Goal: Task Accomplishment & Management: Manage account settings

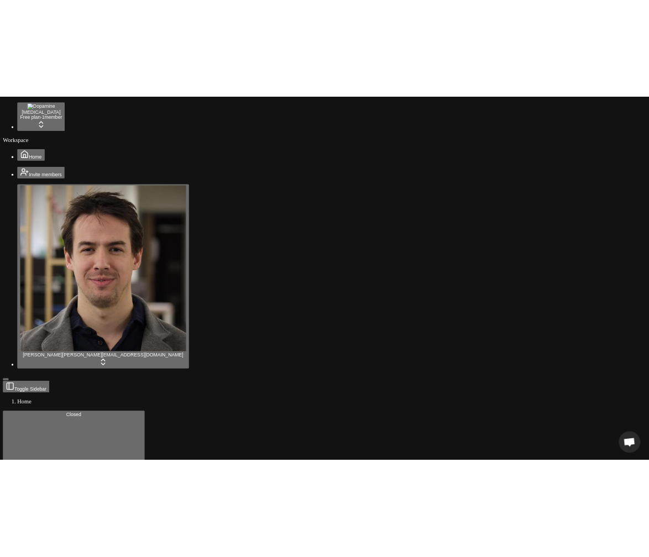
scroll to position [567, 0]
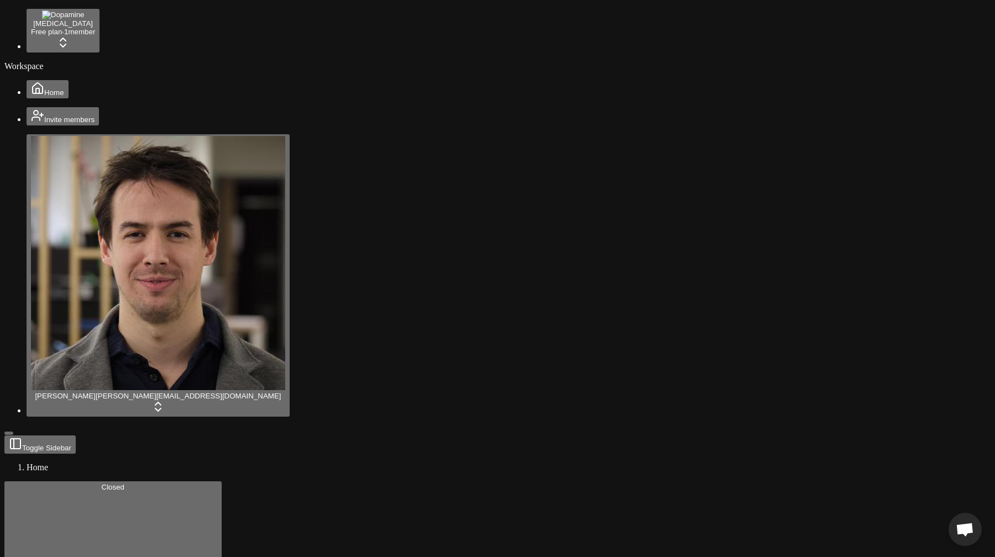
click at [106, 19] on html "Chat [PERSON_NAME] Questions? Chat with us! Was last active 17 hours ago Offlin…" at bounding box center [497, 435] width 995 height 870
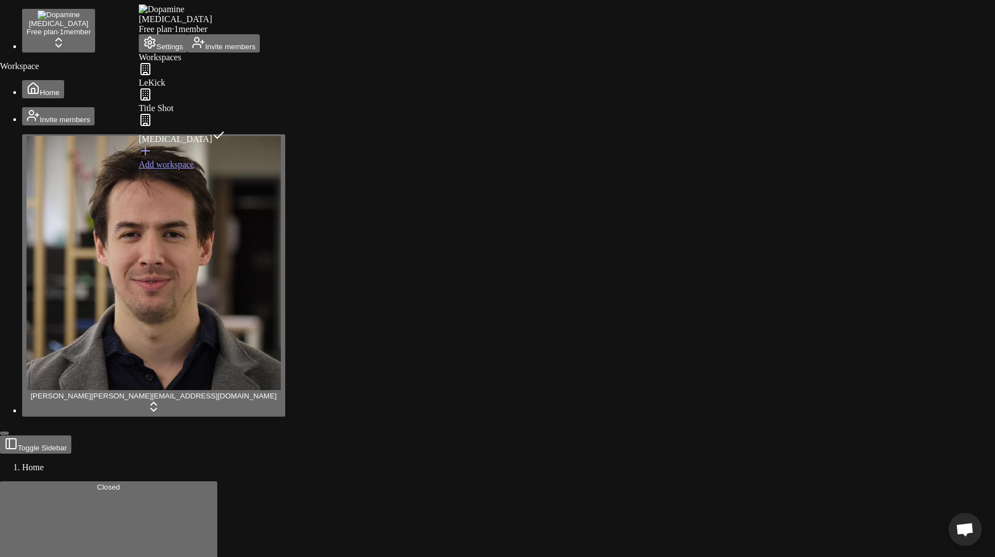
click at [182, 52] on button "Settings" at bounding box center [163, 43] width 49 height 18
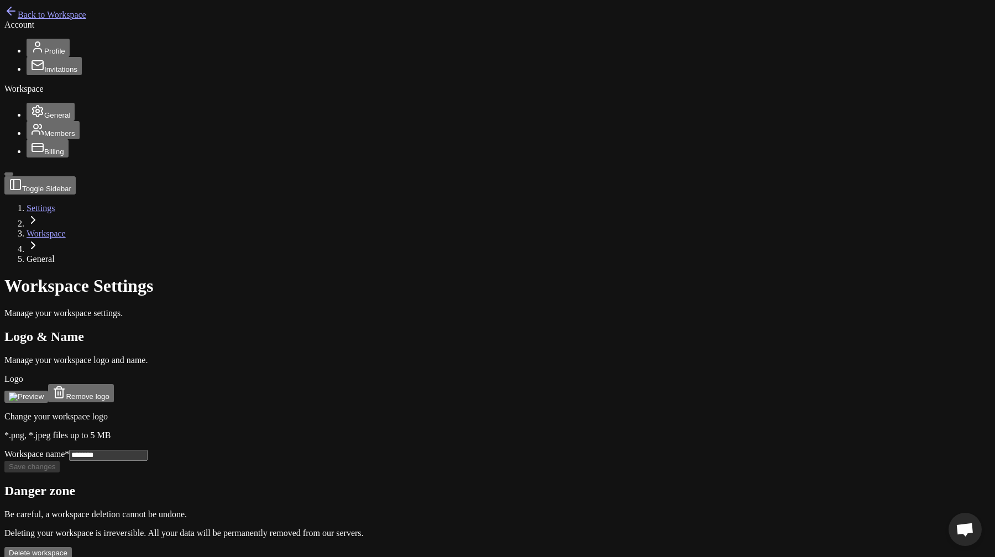
click at [52, 57] on button "Profile" at bounding box center [48, 48] width 43 height 18
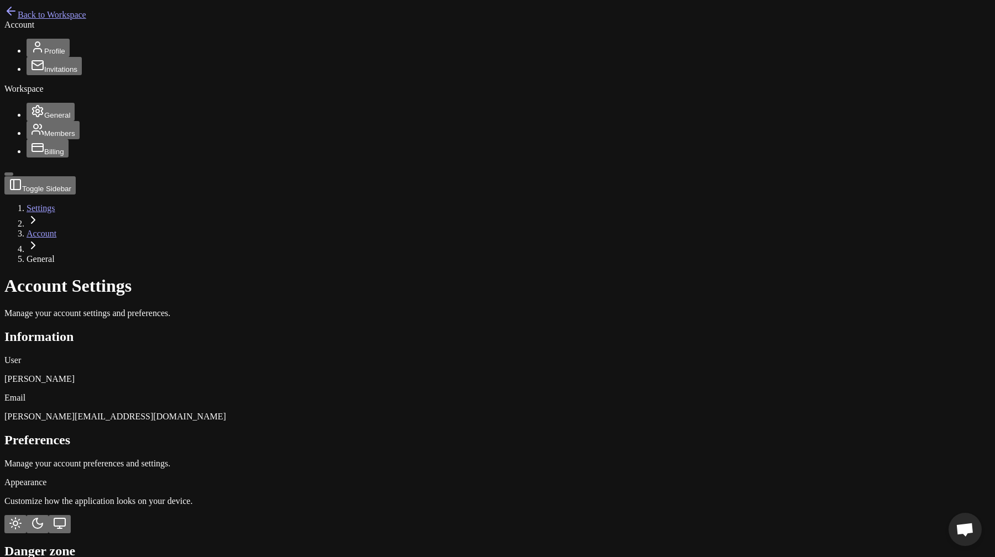
click at [51, 73] on span "Invitations" at bounding box center [60, 69] width 33 height 8
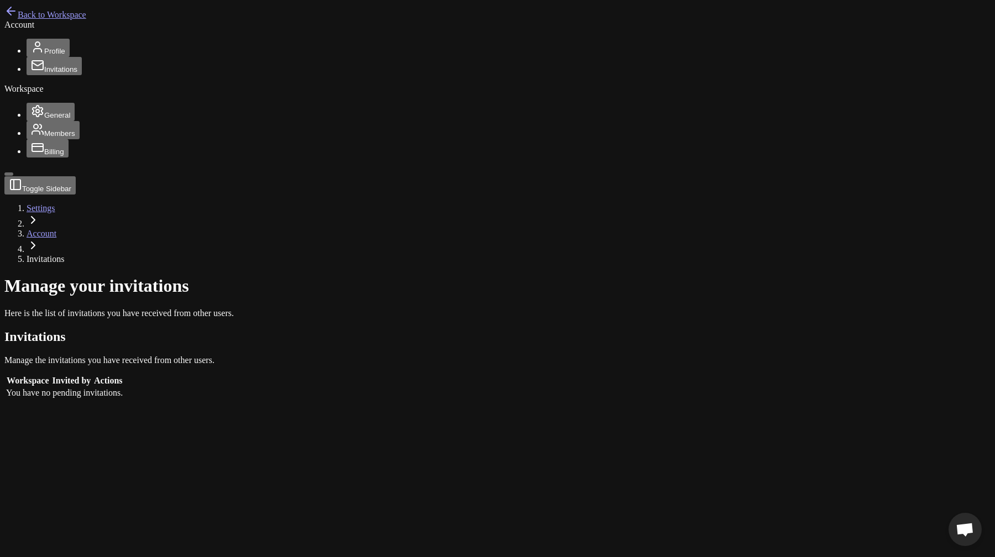
click at [44, 55] on span "Profile" at bounding box center [54, 51] width 21 height 8
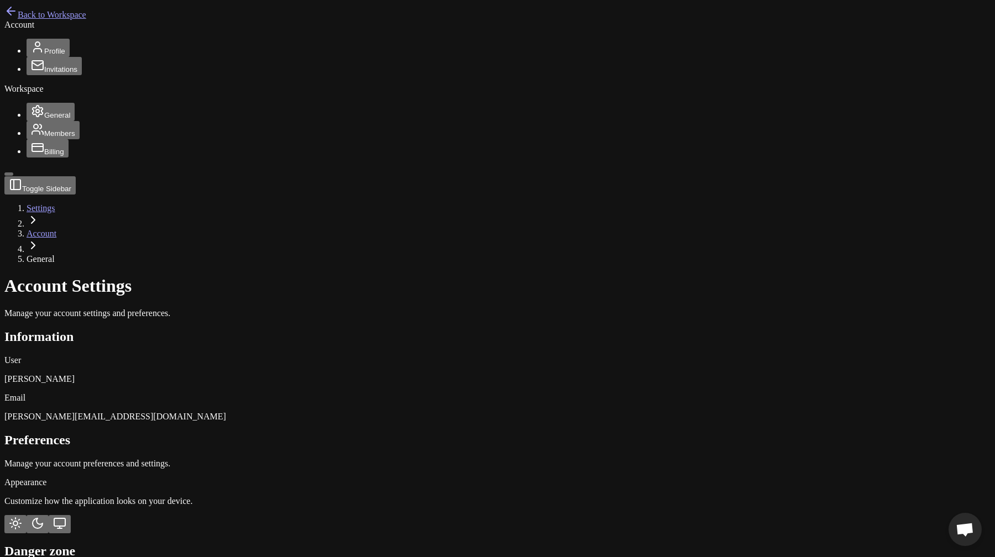
click at [44, 73] on span "Invitations" at bounding box center [60, 69] width 33 height 8
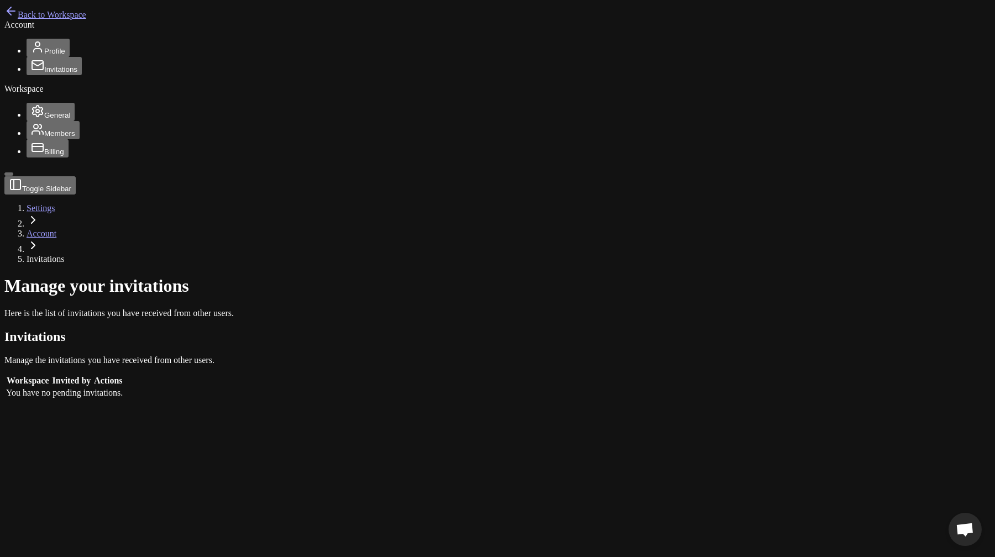
click at [44, 119] on span "General" at bounding box center [57, 115] width 26 height 8
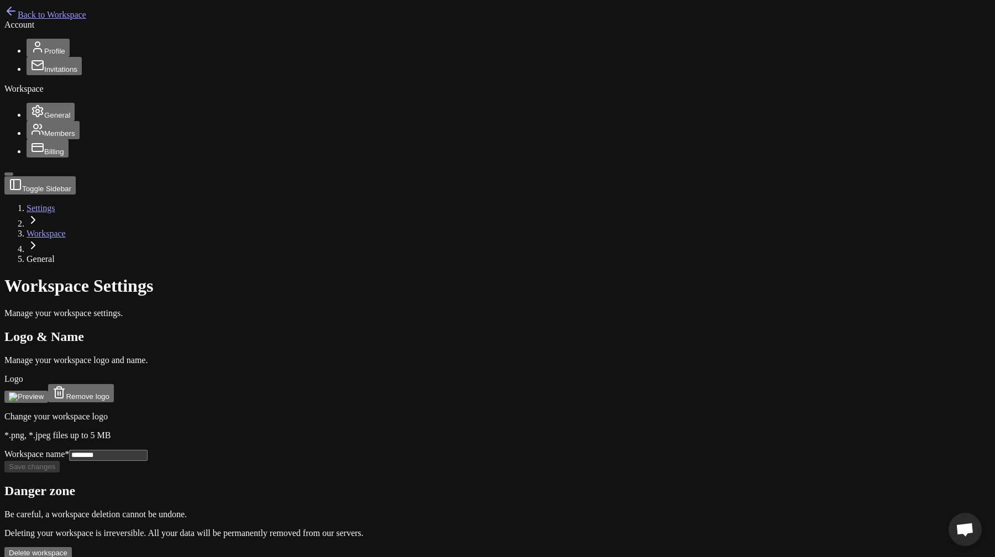
click at [44, 138] on span "Members" at bounding box center [59, 133] width 31 height 8
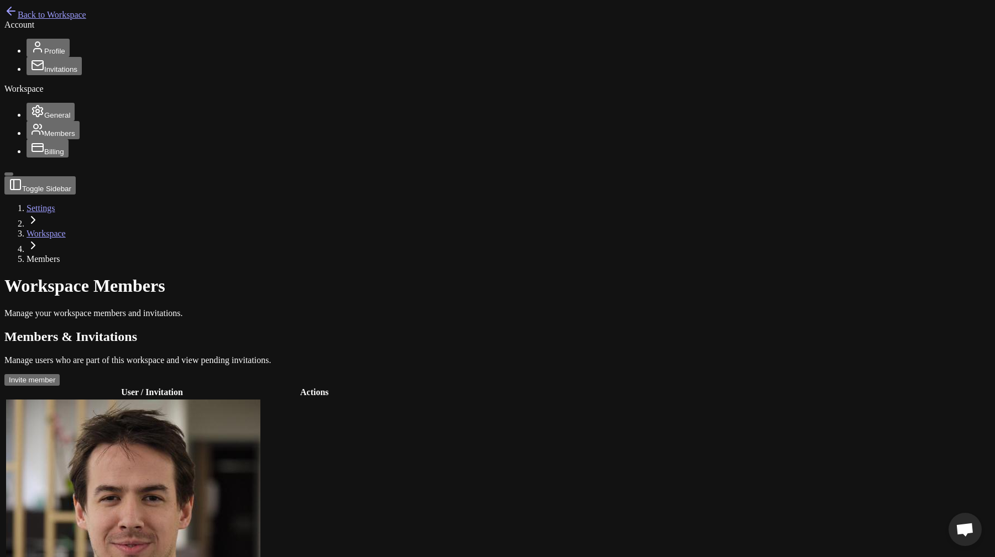
click at [44, 156] on span "Billing" at bounding box center [54, 152] width 20 height 8
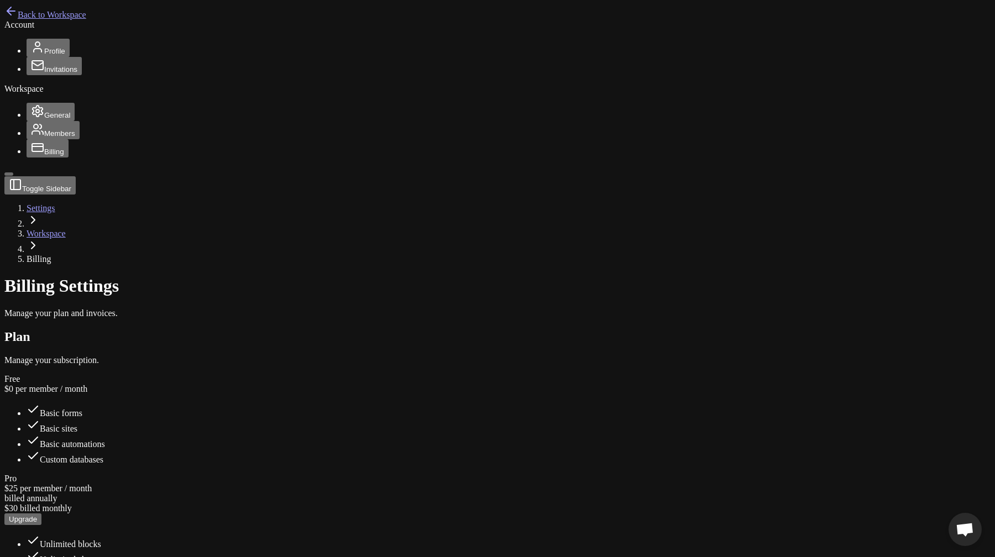
click at [39, 17] on span "Back to Workspace" at bounding box center [52, 14] width 69 height 9
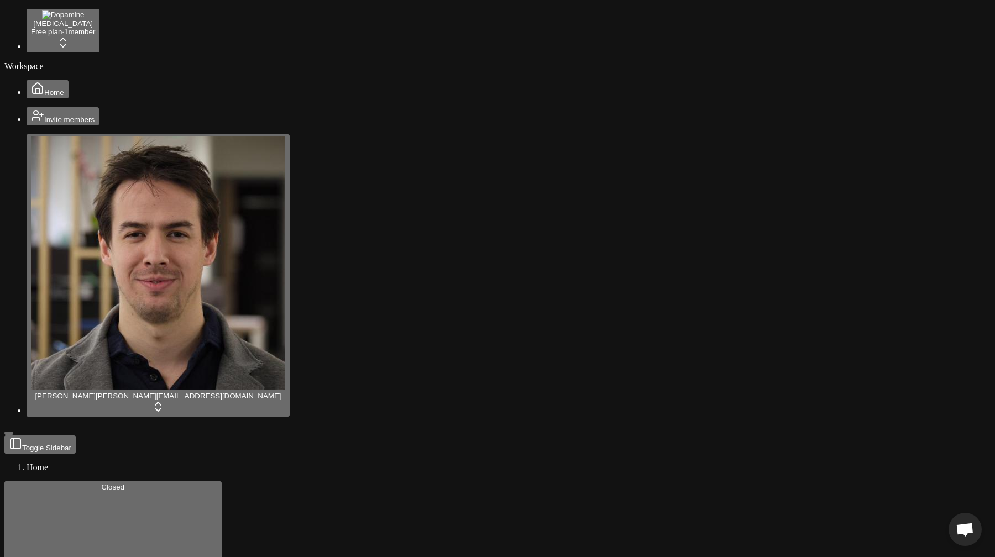
click at [101, 25] on html "Chat [PERSON_NAME] Questions? Chat with us! Was last active 17 hours ago Offlin…" at bounding box center [497, 435] width 995 height 870
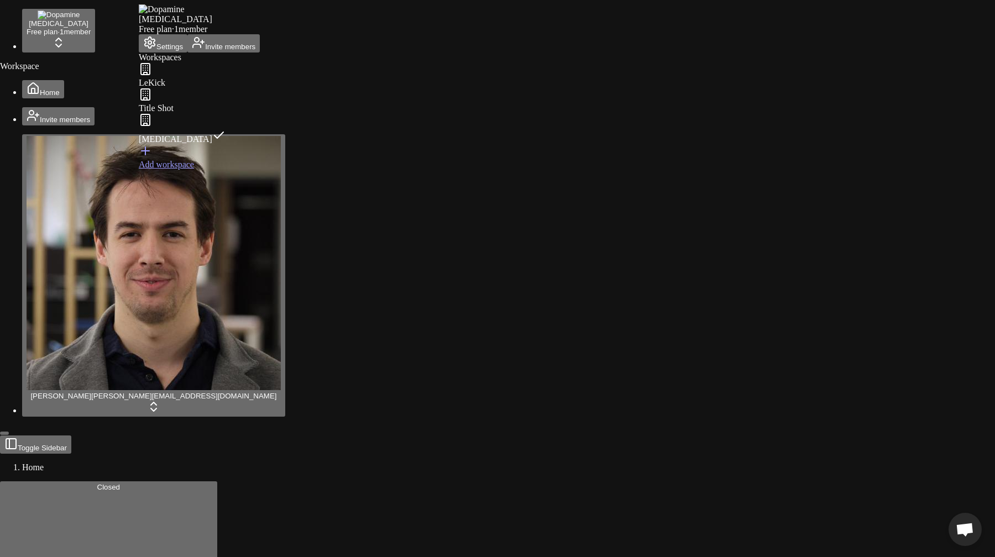
click at [176, 49] on button "Settings" at bounding box center [163, 43] width 49 height 18
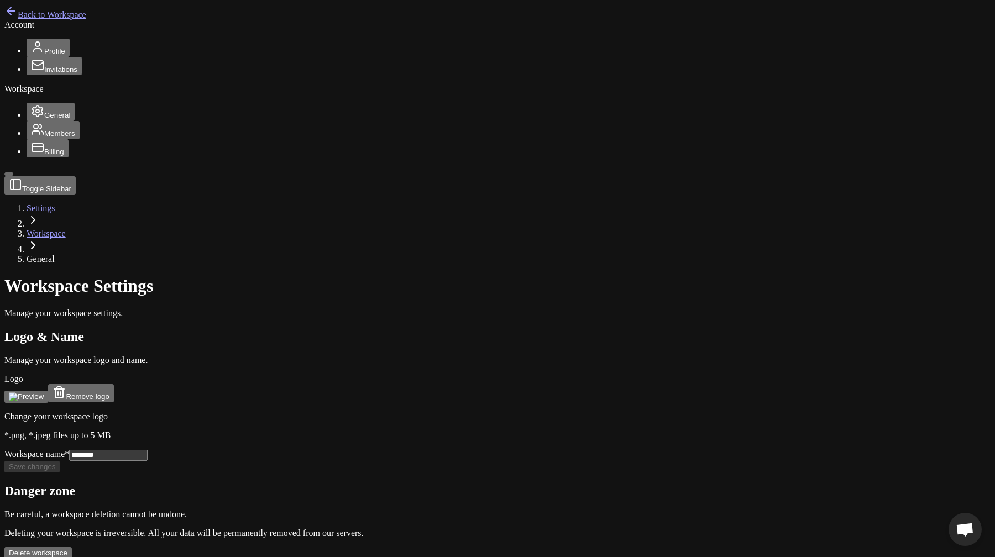
click at [76, 16] on span "Back to Workspace" at bounding box center [52, 14] width 69 height 9
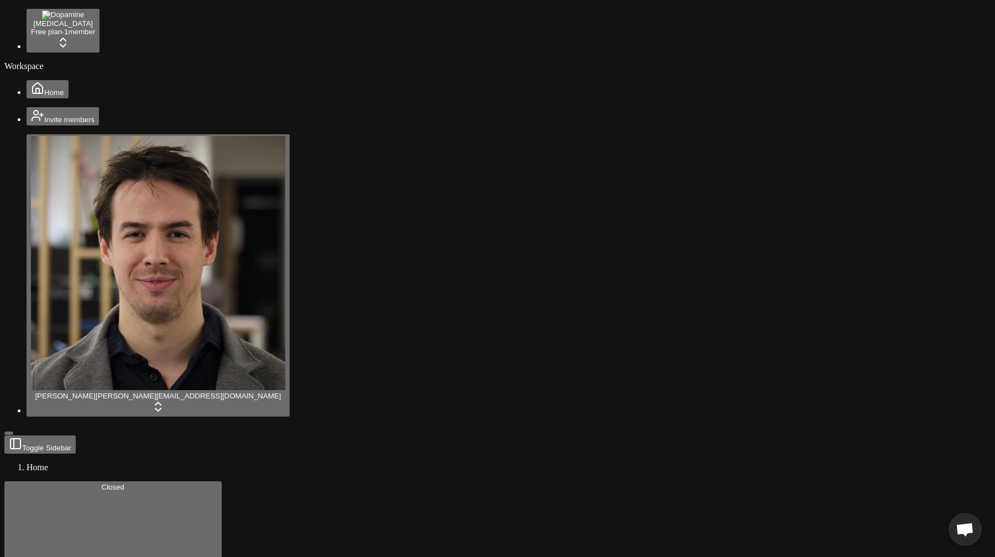
click at [75, 535] on html "Chat [PERSON_NAME] Questions? Chat with us! Was last active 17 hours ago Offlin…" at bounding box center [497, 435] width 995 height 870
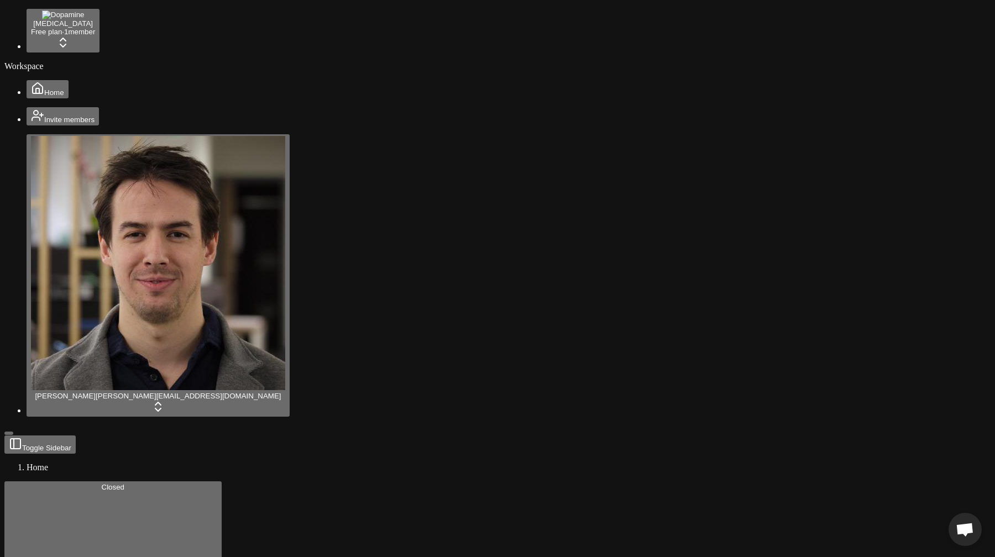
click at [83, 544] on html "Chat [PERSON_NAME] Questions? Chat with us! Was last active 17 hours ago Offlin…" at bounding box center [497, 435] width 995 height 870
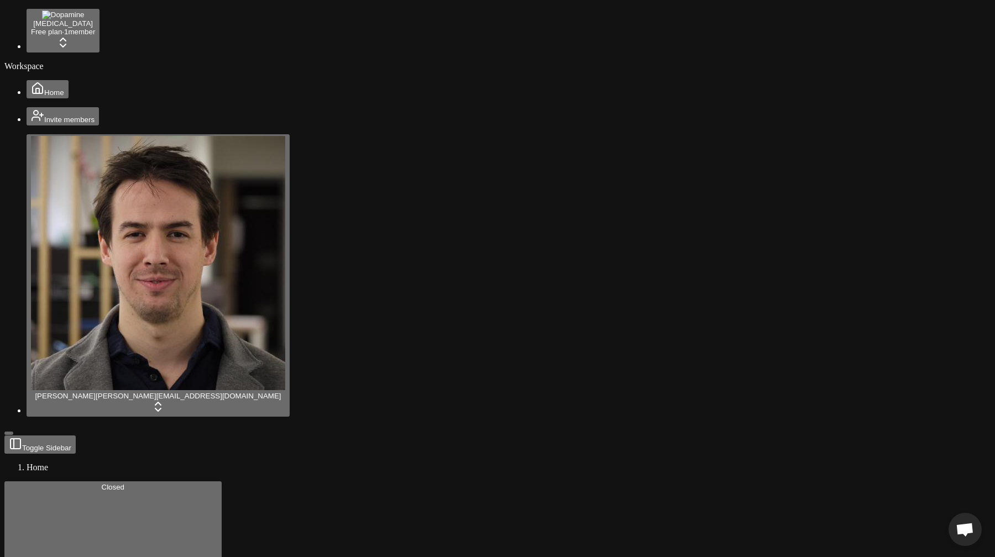
click at [71, 543] on html "Chat [PERSON_NAME] Questions? Chat with us! Was last active 17 hours ago Offlin…" at bounding box center [497, 435] width 995 height 870
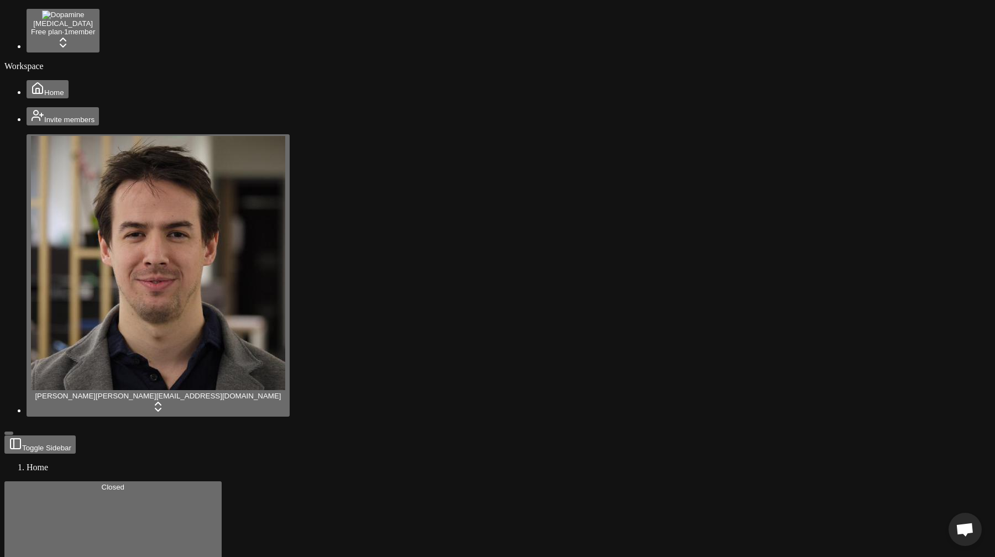
click at [87, 538] on html "Chat [PERSON_NAME] Questions? Chat with us! Was last active 17 hours ago Offlin…" at bounding box center [497, 435] width 995 height 870
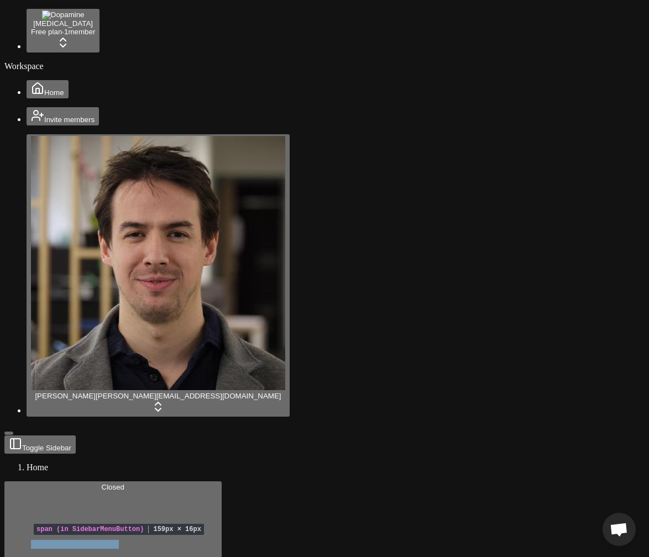
click at [99, 400] on span "[PERSON_NAME][EMAIL_ADDRESS][DOMAIN_NAME]" at bounding box center [189, 396] width 186 height 8
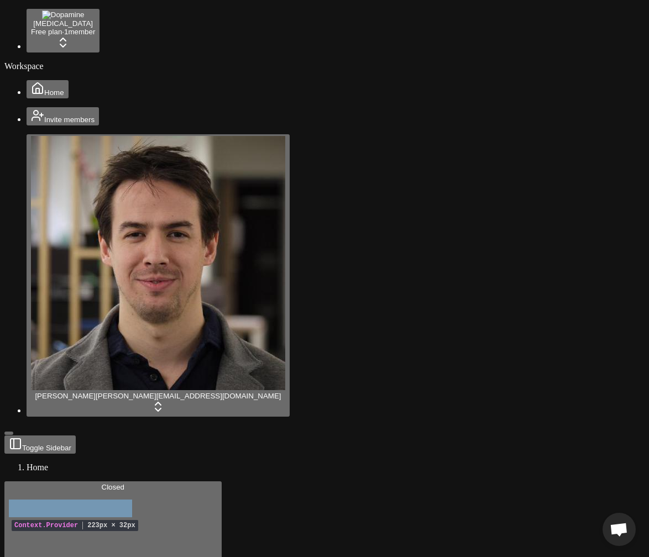
click at [82, 21] on html "Chat [PERSON_NAME] Questions? Chat with us! Was last active 17 hours ago Offlin…" at bounding box center [324, 435] width 649 height 870
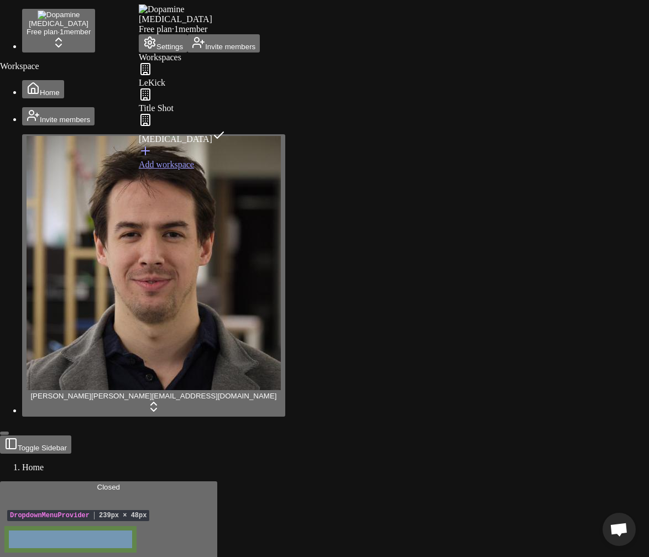
click at [77, 86] on html "Chat [PERSON_NAME] Questions? Chat with us! Was last active 17 hours ago Offlin…" at bounding box center [324, 435] width 649 height 870
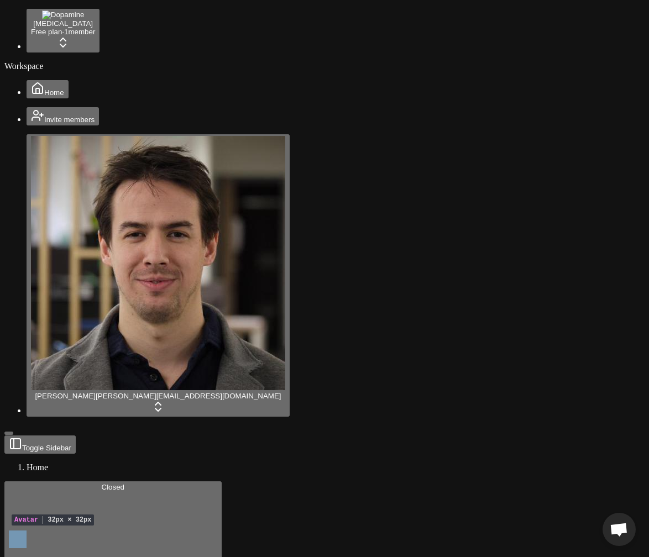
click at [73, 537] on html "Chat [PERSON_NAME] Questions? Chat with us! Was last active 17 hours ago Offlin…" at bounding box center [324, 435] width 649 height 870
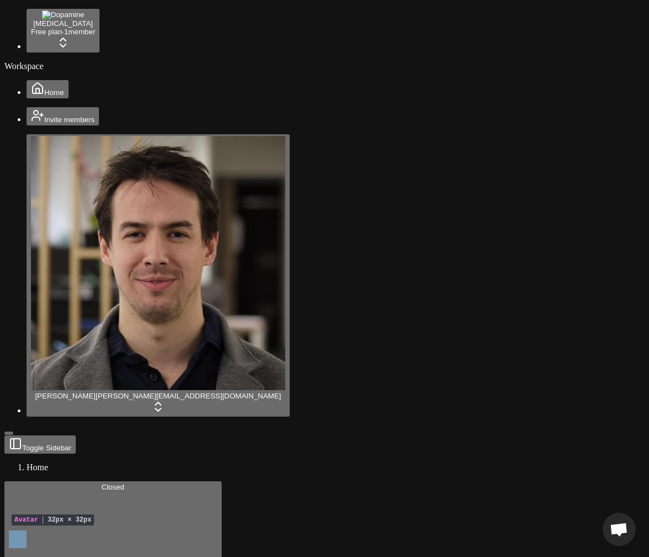
click at [98, 548] on html "Chat [PERSON_NAME] Questions? Chat with us! Was last active 17 hours ago Offlin…" at bounding box center [324, 435] width 649 height 870
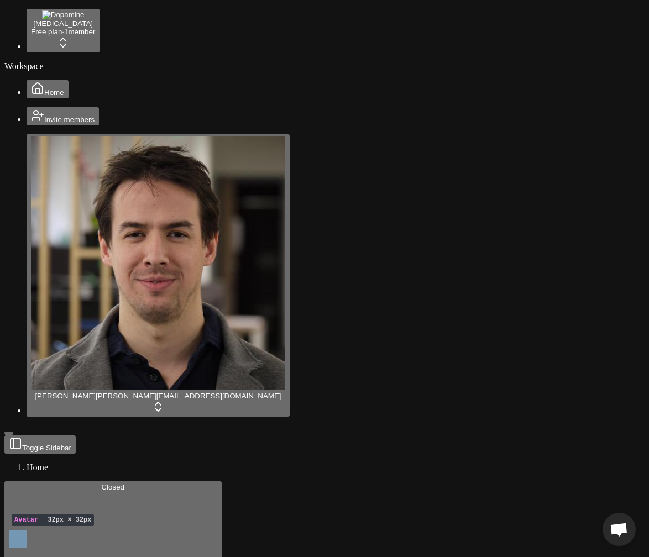
click at [98, 17] on html "Chat [PERSON_NAME] Questions? Chat with us! Was last active 17 hours ago Offlin…" at bounding box center [324, 435] width 649 height 870
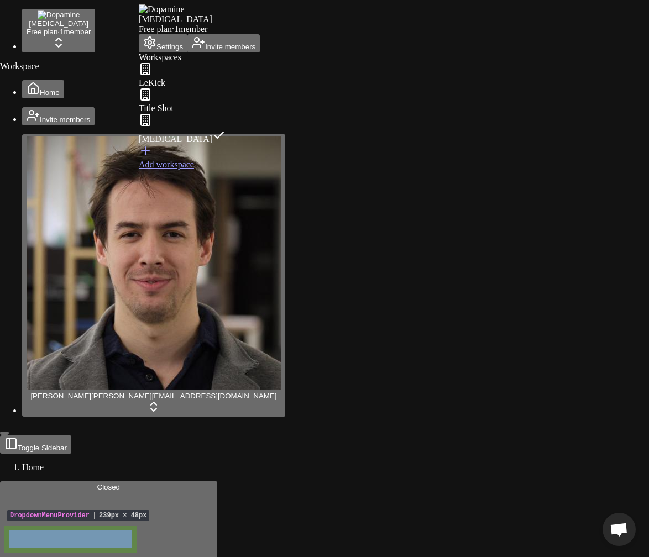
click at [79, 253] on html "Chat [PERSON_NAME] Questions? Chat with us! Was last active 17 hours ago Offlin…" at bounding box center [324, 435] width 649 height 870
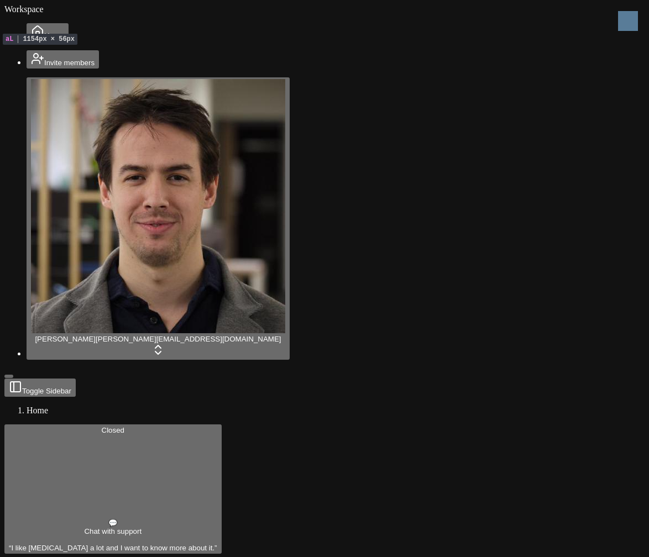
click at [111, 17] on div "Workspace Home Invite members [PERSON_NAME] [PERSON_NAME][EMAIL_ADDRESS][DOMAIN…" at bounding box center [324, 191] width 640 height 374
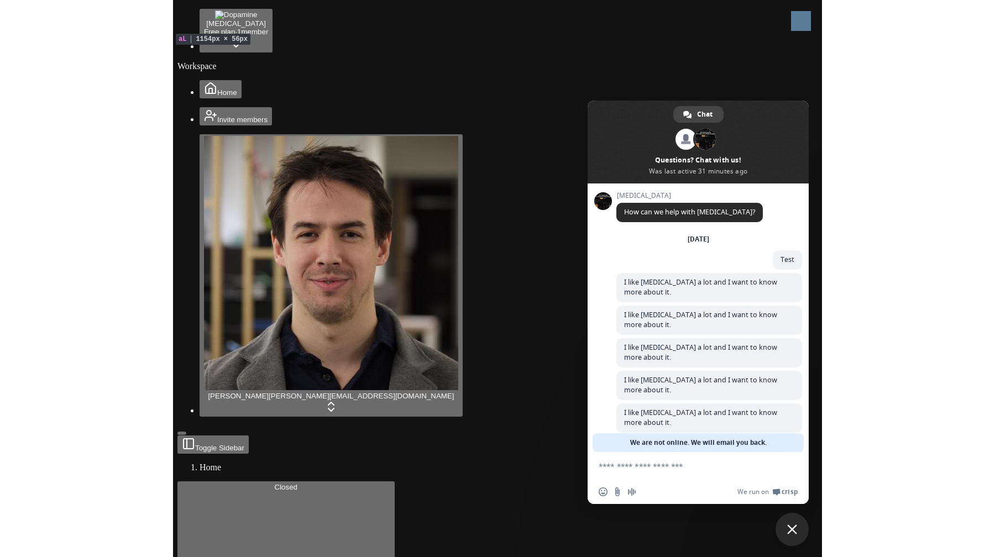
scroll to position [567, 0]
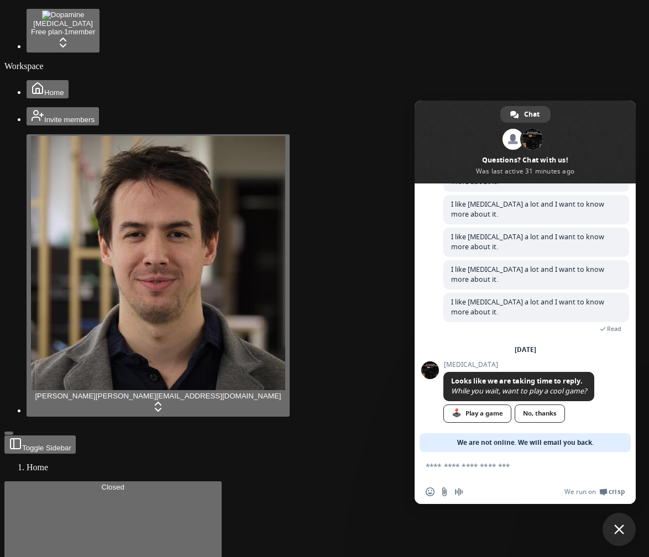
click at [608, 530] on span "Close chat" at bounding box center [618, 529] width 33 height 33
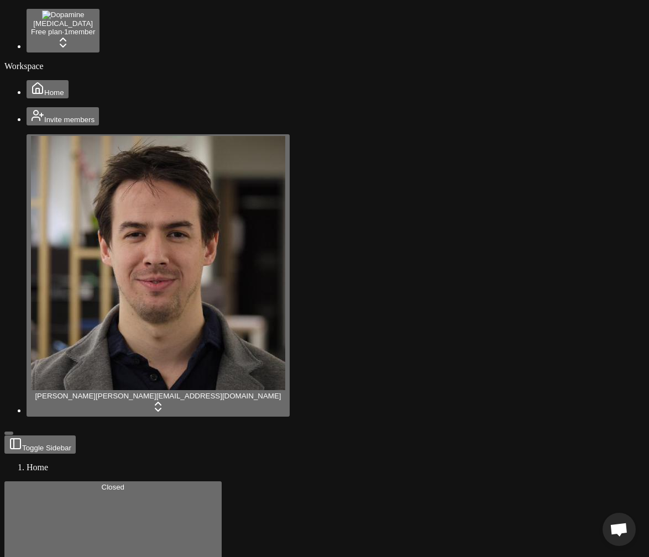
click at [86, 7] on html "Starterkit - Demo Dopamine Free plan · 1 member Workspace Home Invite members J…" at bounding box center [324, 435] width 649 height 870
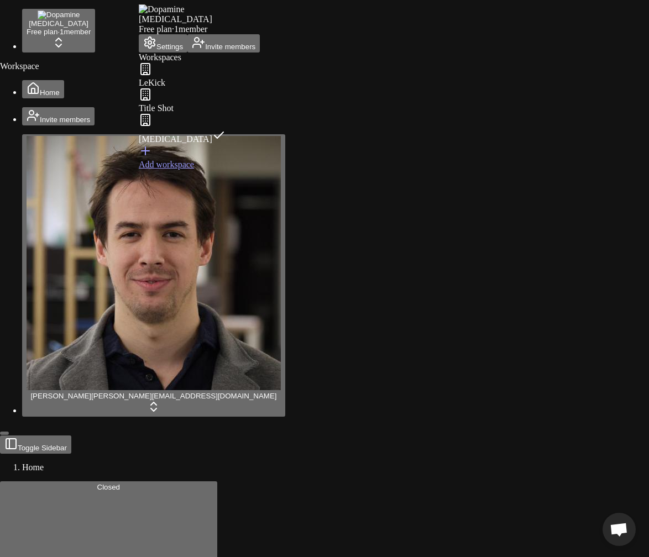
click at [172, 50] on button "Settings" at bounding box center [163, 43] width 49 height 18
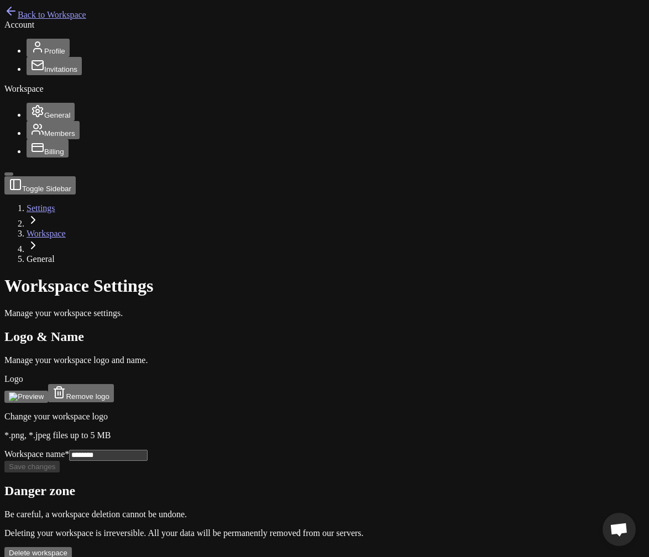
click at [45, 157] on button "Billing" at bounding box center [48, 148] width 42 height 18
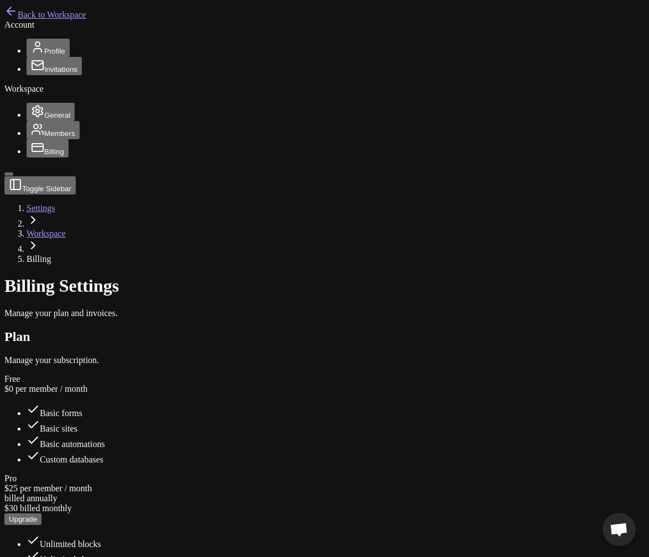
click at [31, 20] on div "Back to Workspace" at bounding box center [324, 11] width 640 height 15
click at [34, 19] on span "Back to Workspace" at bounding box center [52, 14] width 69 height 9
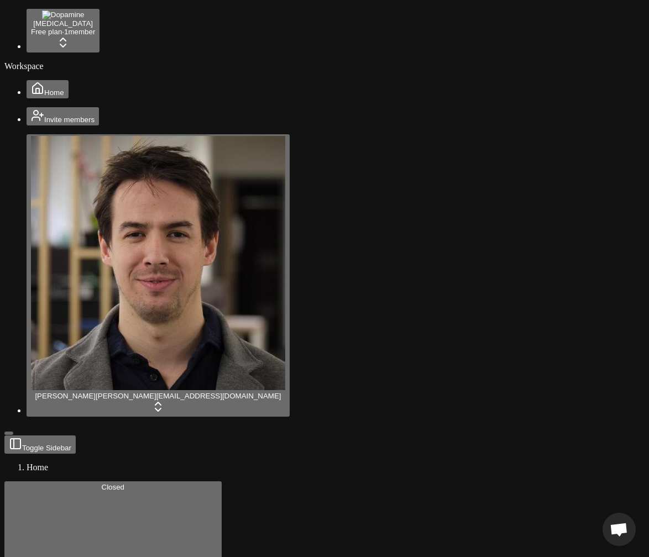
click at [71, 542] on html "Dopamine Free plan · 1 member Workspace Home Invite members Jonathan Beurel jon…" at bounding box center [324, 435] width 649 height 870
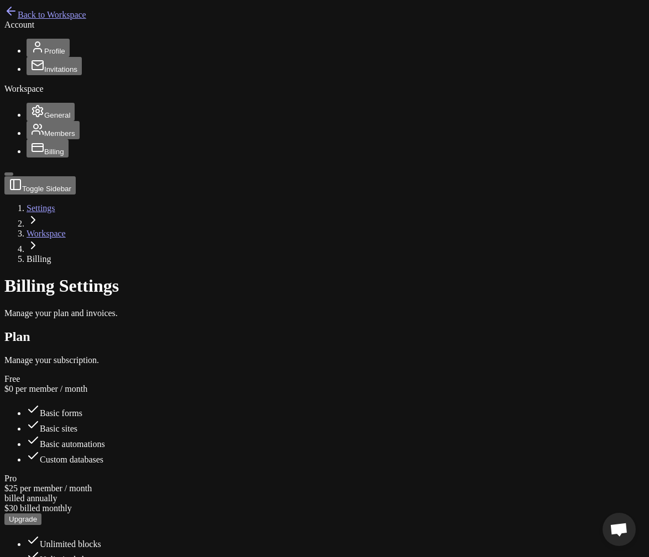
click at [39, 18] on span "Back to Workspace" at bounding box center [52, 14] width 69 height 9
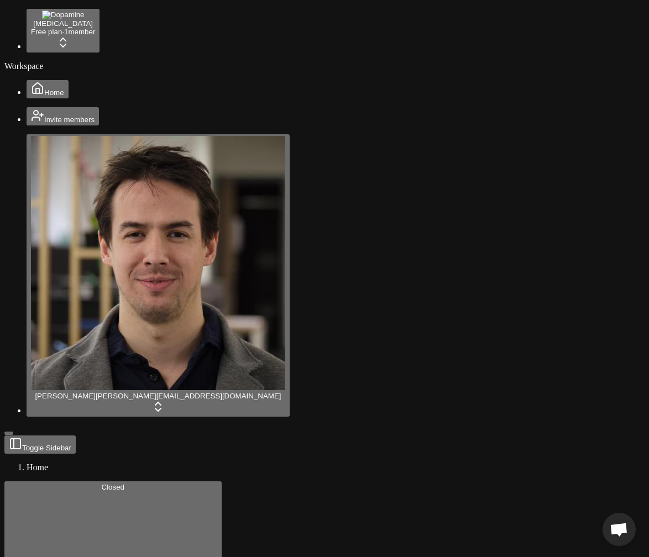
click at [82, 535] on html "Dopamine Free plan · 1 member Workspace Home Invite members Jonathan Beurel jon…" at bounding box center [324, 435] width 649 height 870
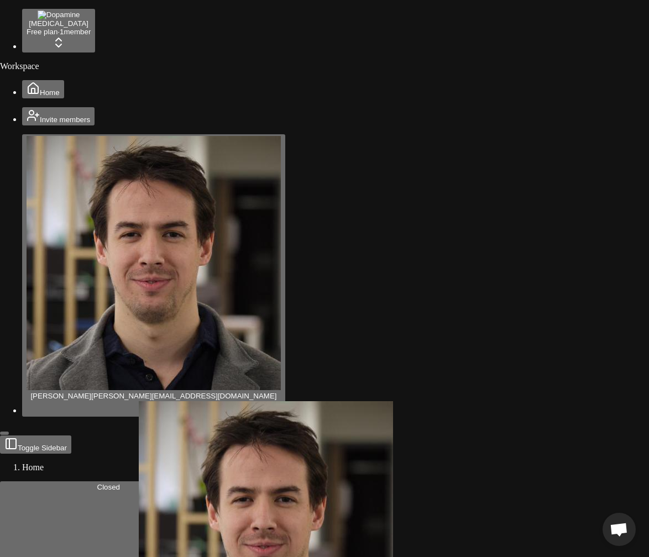
click at [64, 10] on html "Dopamine Free plan · 1 member Workspace Home Invite members Jonathan Beurel jon…" at bounding box center [324, 435] width 649 height 870
click at [104, 14] on html "Dopamine Free plan · 1 member Workspace Home Invite members Jonathan Beurel jon…" at bounding box center [324, 435] width 649 height 870
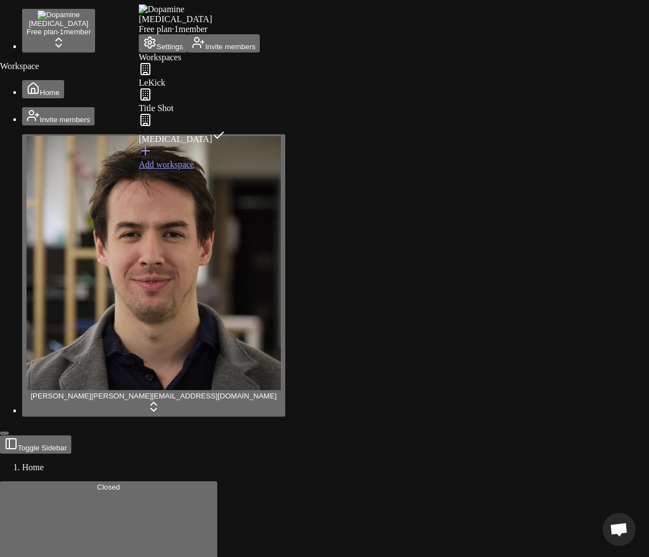
click at [75, 551] on html "Dopamine Free plan · 1 member Workspace Home Invite members Jonathan Beurel jon…" at bounding box center [324, 435] width 649 height 870
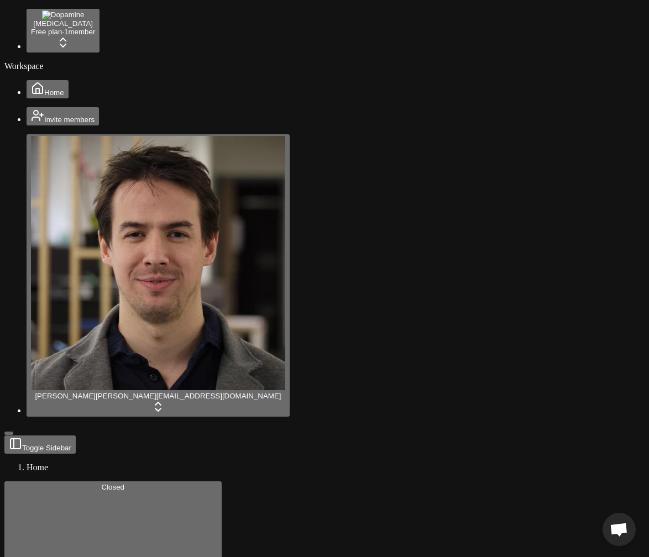
click at [77, 540] on html "Dopamine Free plan · 1 member Workspace Home Invite members Jonathan Beurel jon…" at bounding box center [324, 435] width 649 height 870
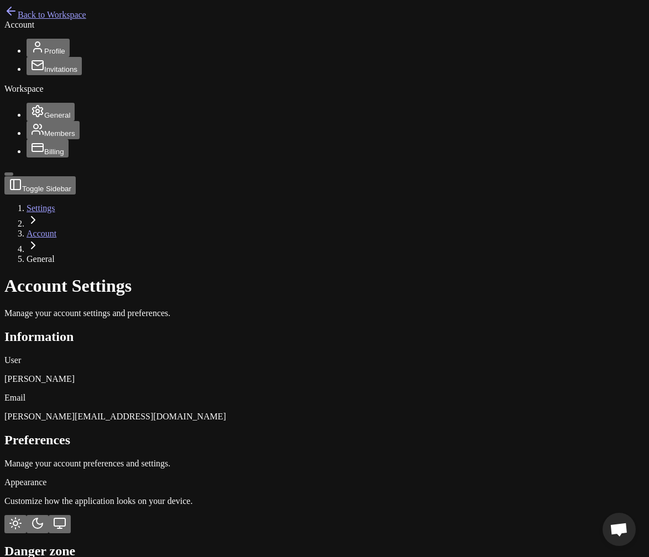
click at [70, 17] on span "Back to Workspace" at bounding box center [52, 14] width 69 height 9
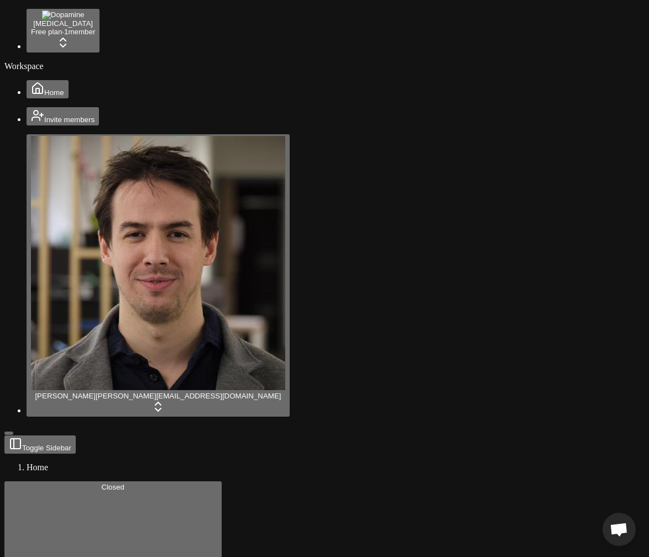
click at [95, 548] on html "Dopamine Free plan · 1 member Workspace Home Invite members Jonathan Beurel jon…" at bounding box center [324, 435] width 649 height 870
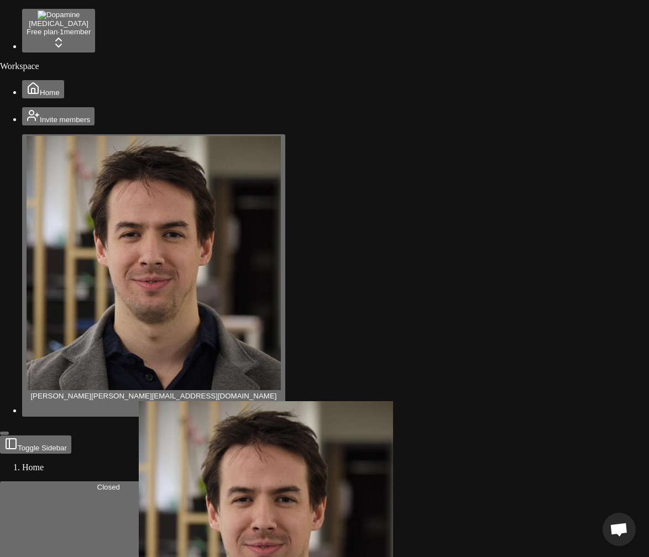
click at [82, 23] on html "Dopamine Free plan · 1 member Workspace Home Invite members Jonathan Beurel jon…" at bounding box center [324, 435] width 649 height 870
click at [91, 28] on div "Free plan · 1 member" at bounding box center [59, 32] width 64 height 8
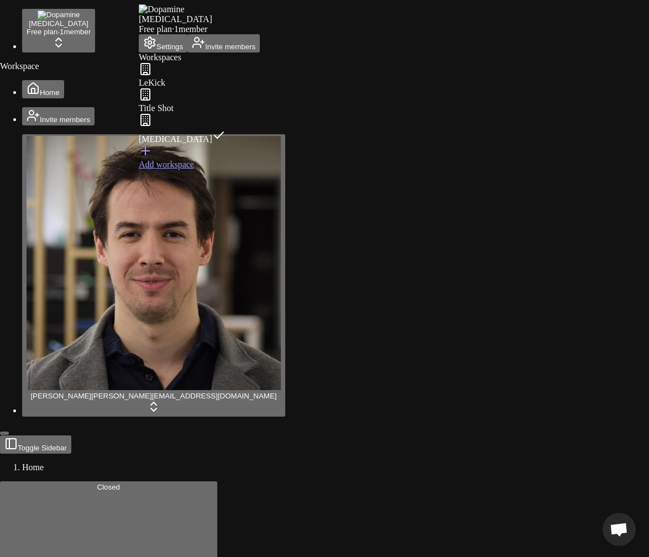
click at [179, 51] on button "Settings" at bounding box center [163, 43] width 49 height 18
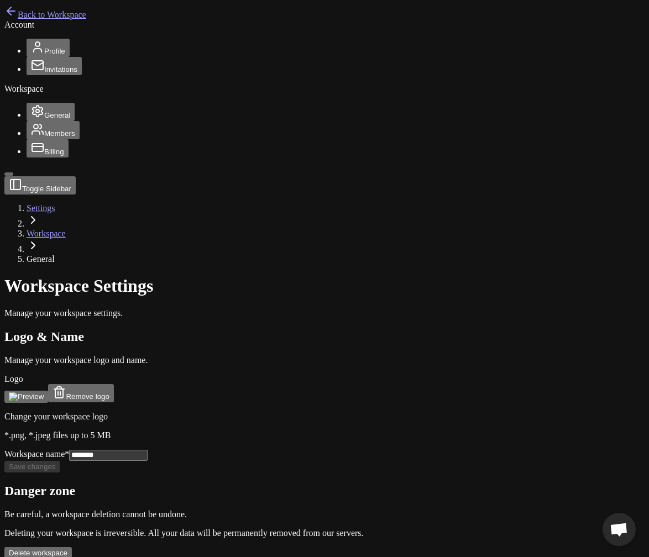
click at [50, 138] on span "Members" at bounding box center [59, 133] width 31 height 8
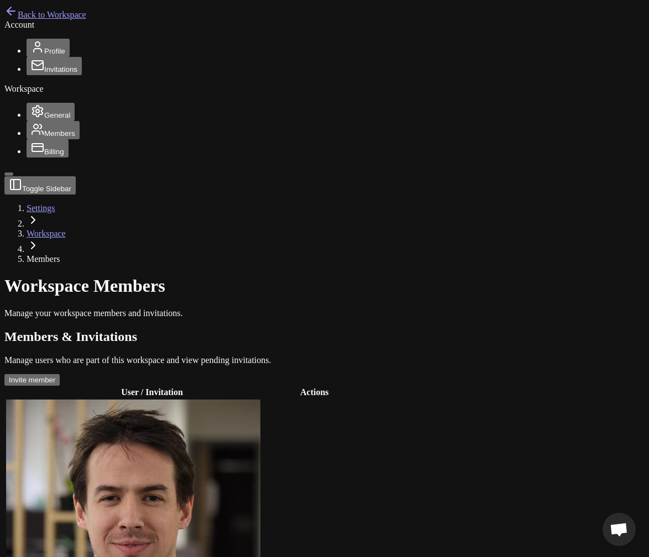
click at [44, 73] on span "Invitations" at bounding box center [60, 69] width 33 height 8
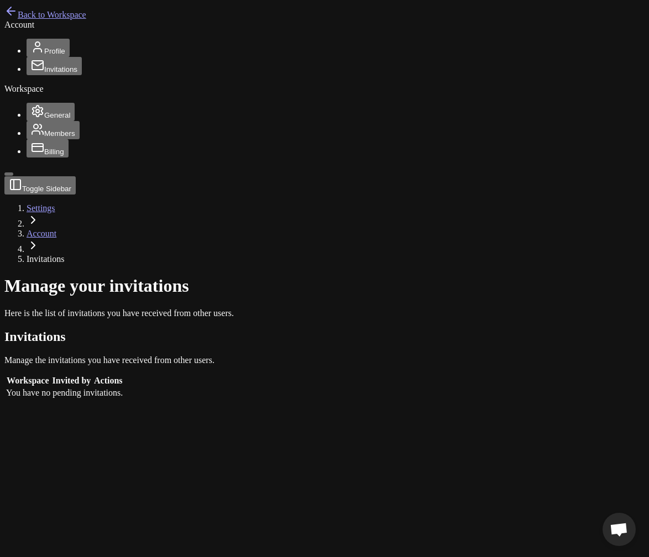
click at [49, 139] on button "Members" at bounding box center [53, 130] width 53 height 18
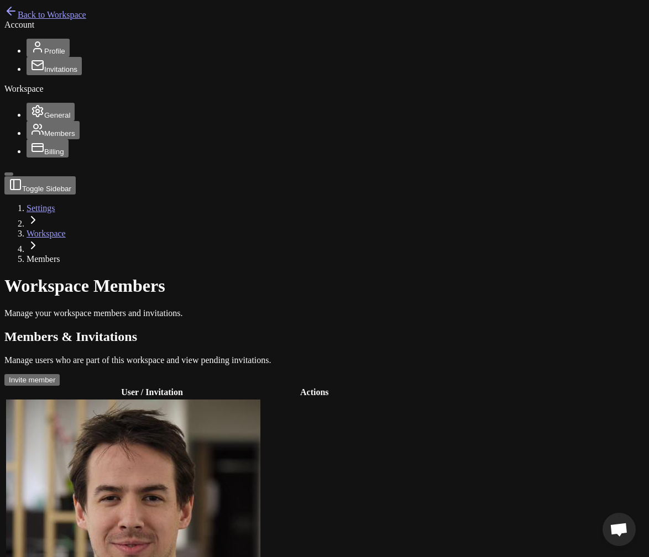
click at [60, 374] on button "Invite member" at bounding box center [31, 380] width 55 height 12
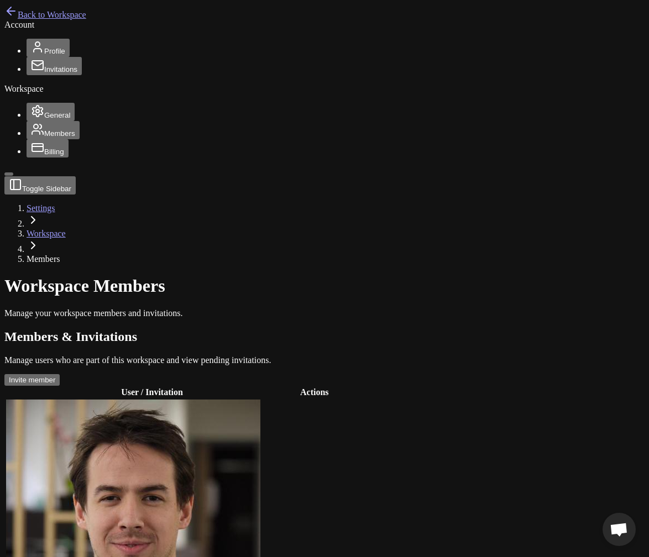
click at [424, 236] on main "Toggle Sidebar Settings Workspace Members Workspace Members Manage your workspa…" at bounding box center [324, 421] width 640 height 491
click at [55, 13] on span "Back to Workspace" at bounding box center [52, 14] width 69 height 9
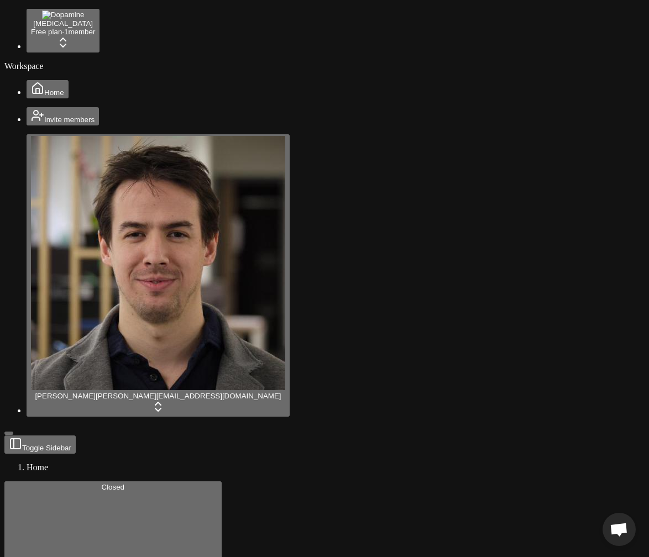
click at [76, 549] on html "Dopamine Free plan · 1 member Workspace Home Invite members Jonathan Beurel jon…" at bounding box center [324, 435] width 649 height 870
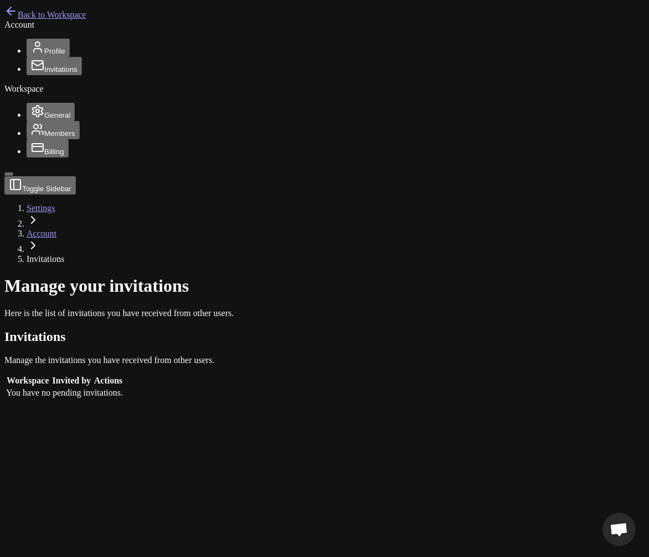
click at [61, 19] on span "Back to Workspace" at bounding box center [52, 14] width 69 height 9
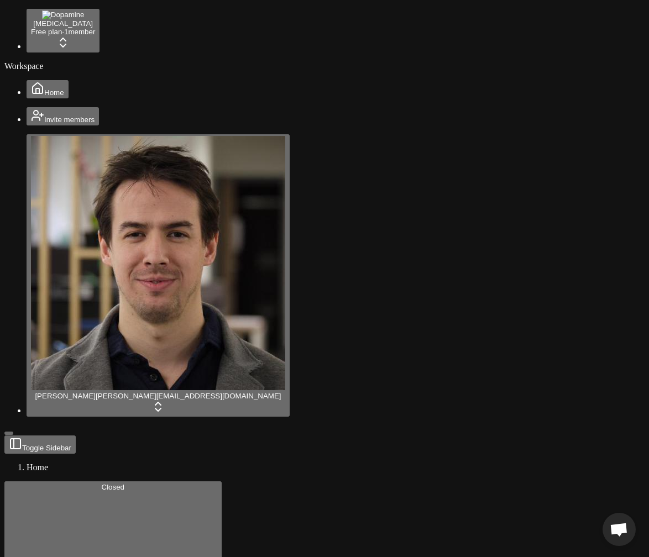
click at [64, 544] on html "Dopamine Free plan · 1 member Workspace Home Invite members Jonathan Beurel jon…" at bounding box center [324, 435] width 649 height 870
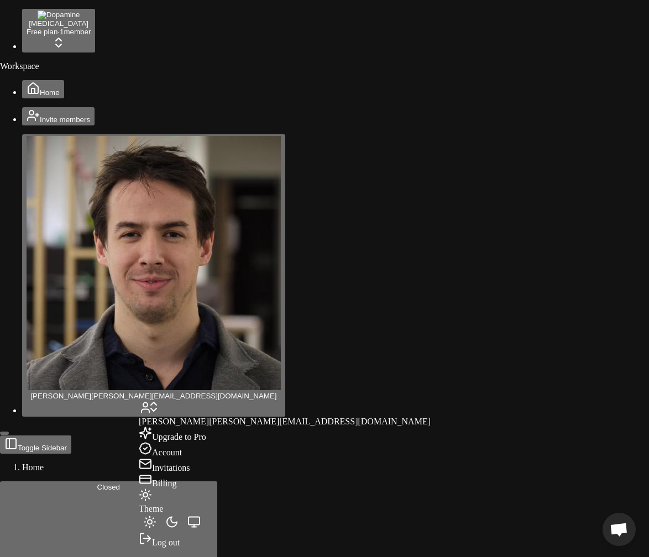
click at [69, 550] on html "Dopamine Free plan · 1 member Workspace Home Invite members Jonathan Beurel jon…" at bounding box center [324, 435] width 649 height 870
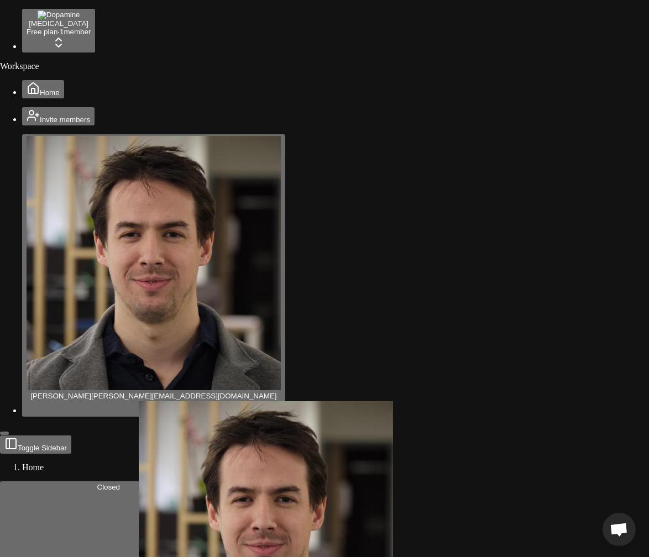
click at [270, 264] on html "Dopamine Free plan · 1 member Workspace Home Invite members Jonathan Beurel jon…" at bounding box center [324, 435] width 649 height 870
